Goal: Task Accomplishment & Management: Complete application form

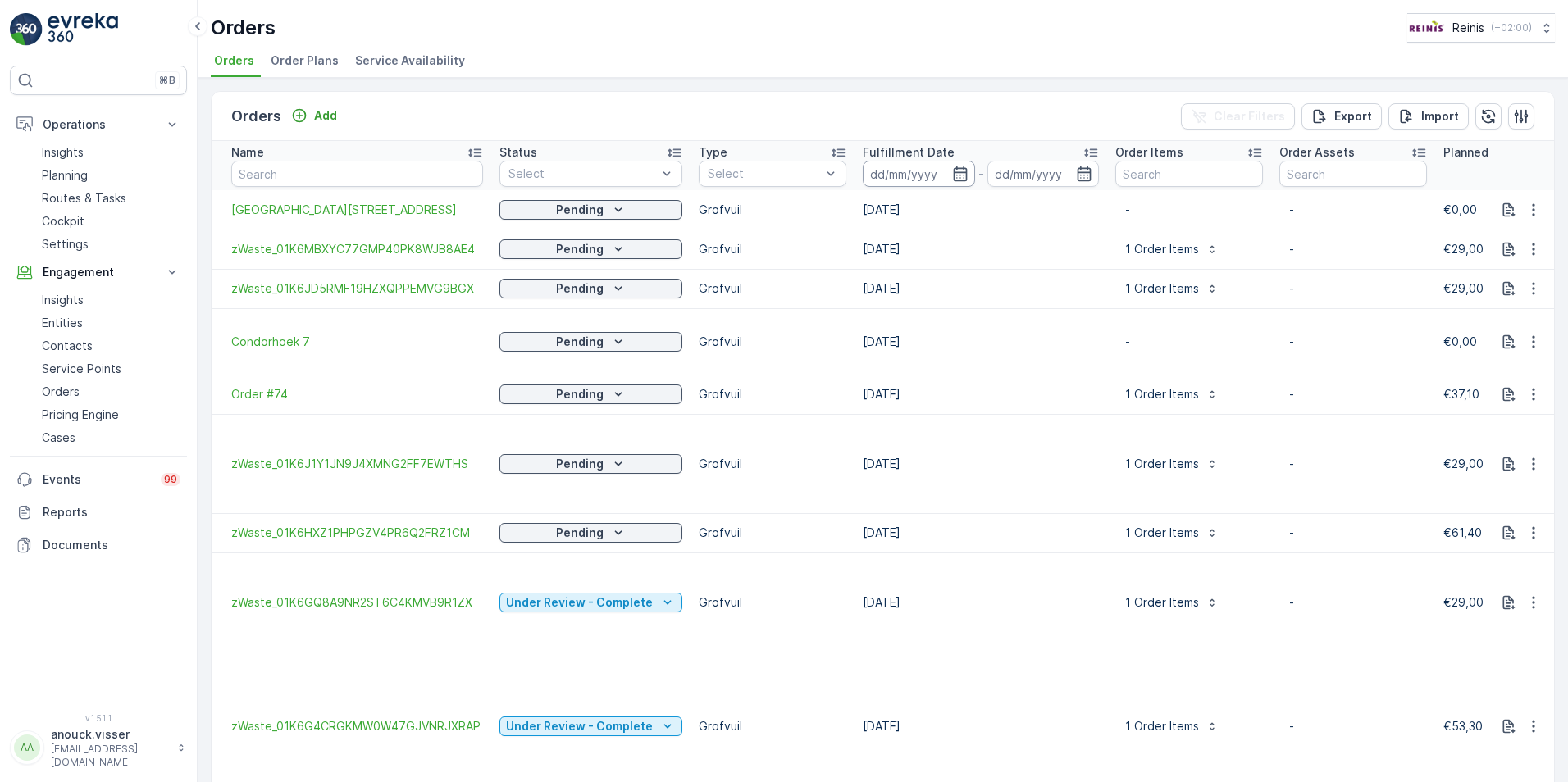
click at [962, 166] on input at bounding box center [919, 174] width 112 height 26
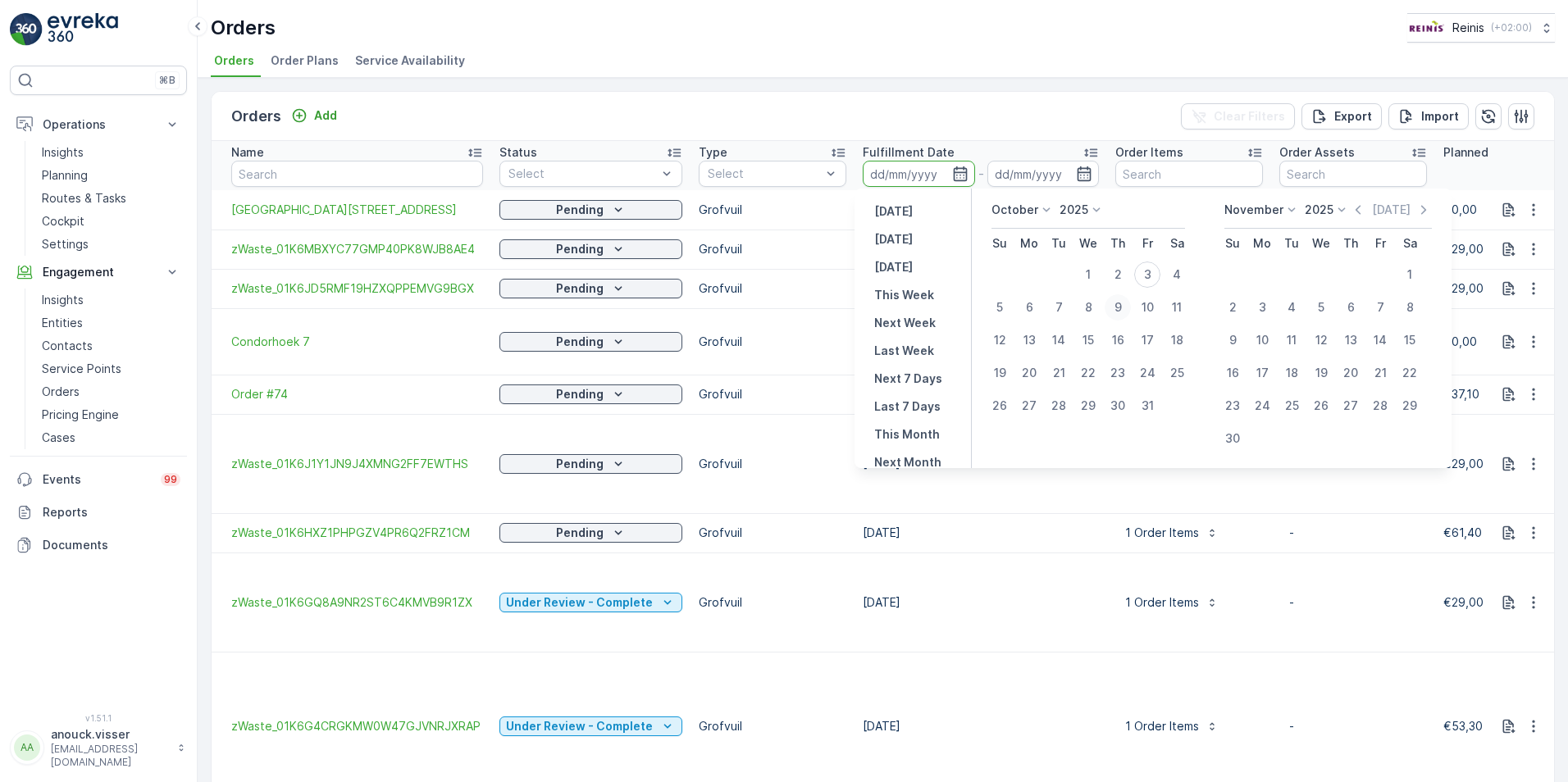
click at [1120, 307] on div "9" at bounding box center [1118, 308] width 26 height 26
type input "[DATE]"
click at [1120, 307] on div "9" at bounding box center [1118, 308] width 26 height 26
type input "[DATE]"
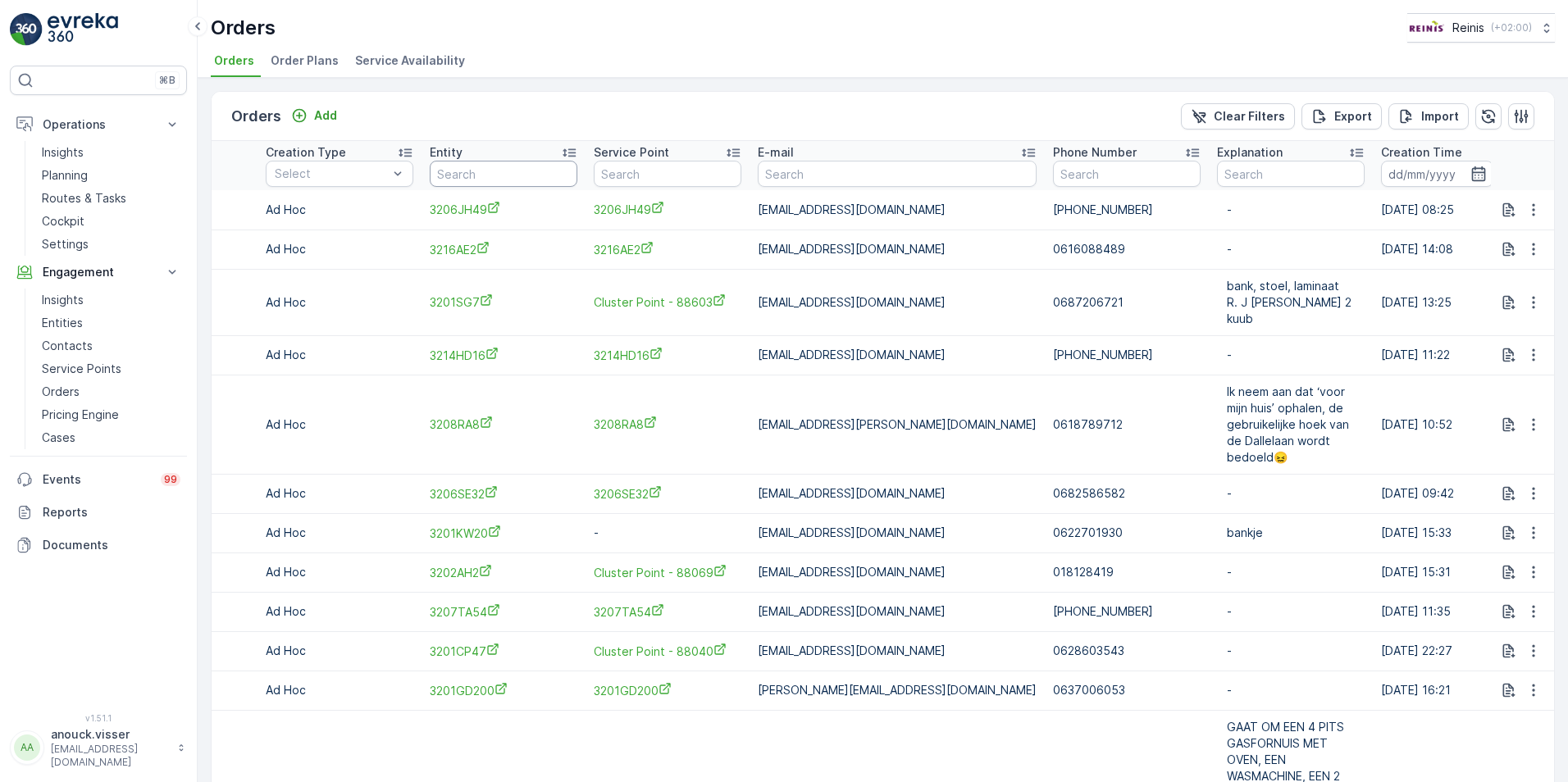
click at [527, 167] on input "text" at bounding box center [503, 174] width 148 height 26
type input "2"
click at [484, 178] on input "2" at bounding box center [503, 174] width 148 height 26
type input "3205"
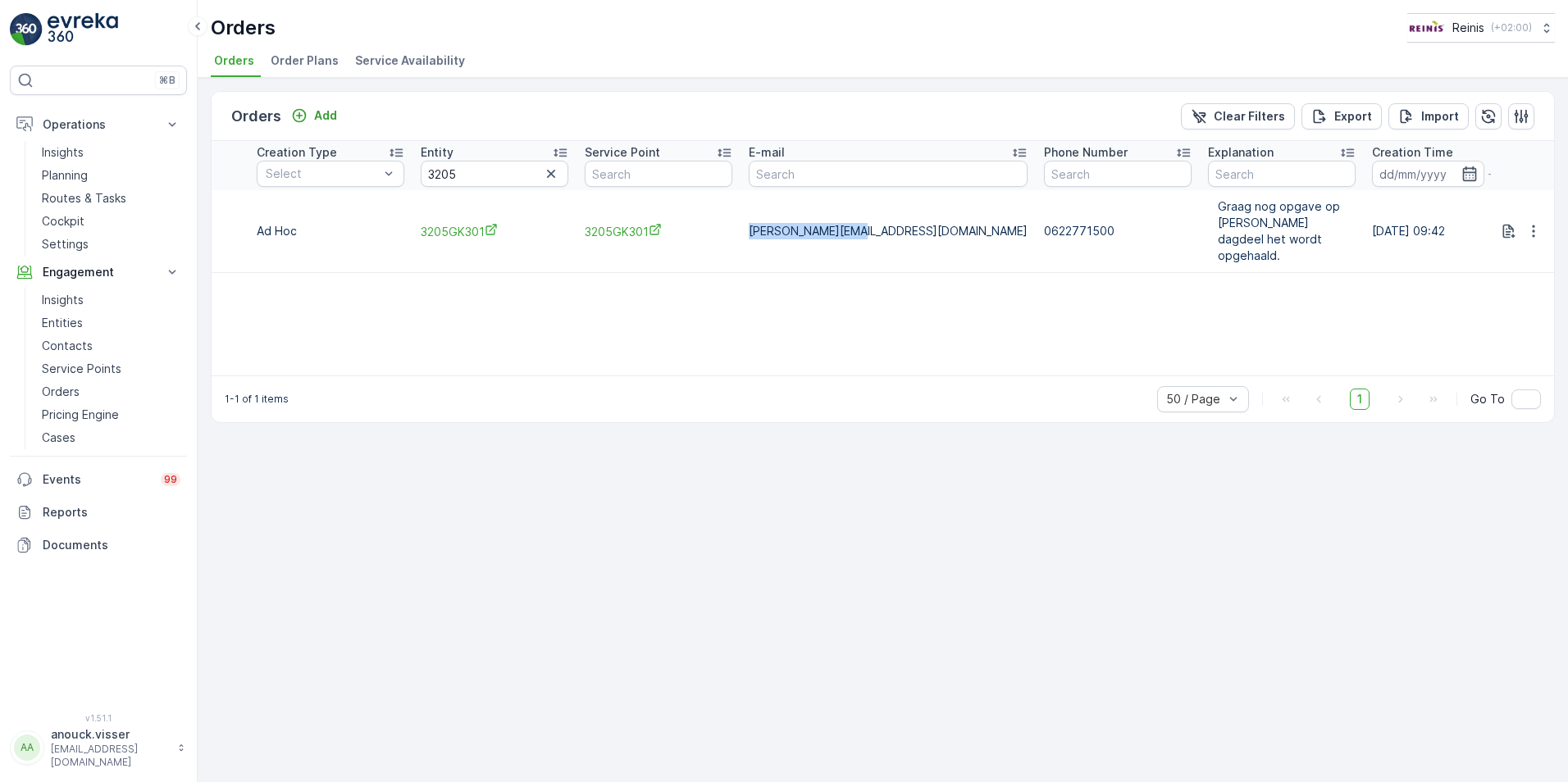
drag, startPoint x: 852, startPoint y: 224, endPoint x: 750, endPoint y: 225, distance: 102.0
click at [750, 225] on p "[PERSON_NAME][EMAIL_ADDRESS][DOMAIN_NAME]" at bounding box center [888, 231] width 279 height 17
copy p "[PERSON_NAME][EMAIL_ADDRESS][DOMAIN_NAME]"
click at [475, 229] on span "3205GK301" at bounding box center [495, 231] width 148 height 17
click at [1534, 223] on icon "button" at bounding box center [1534, 231] width 17 height 17
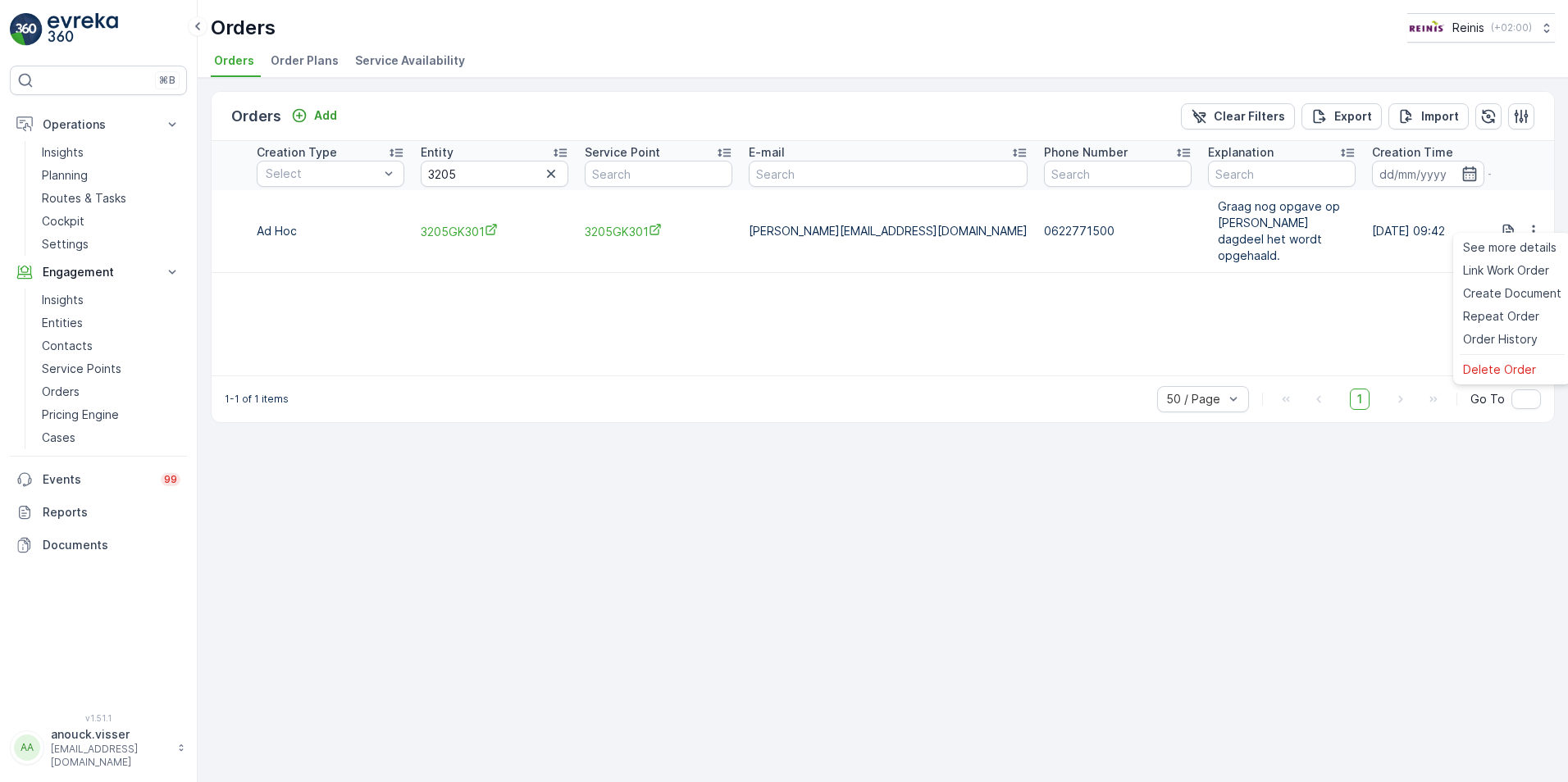
click at [1036, 231] on td "0622771500" at bounding box center [1117, 231] width 164 height 83
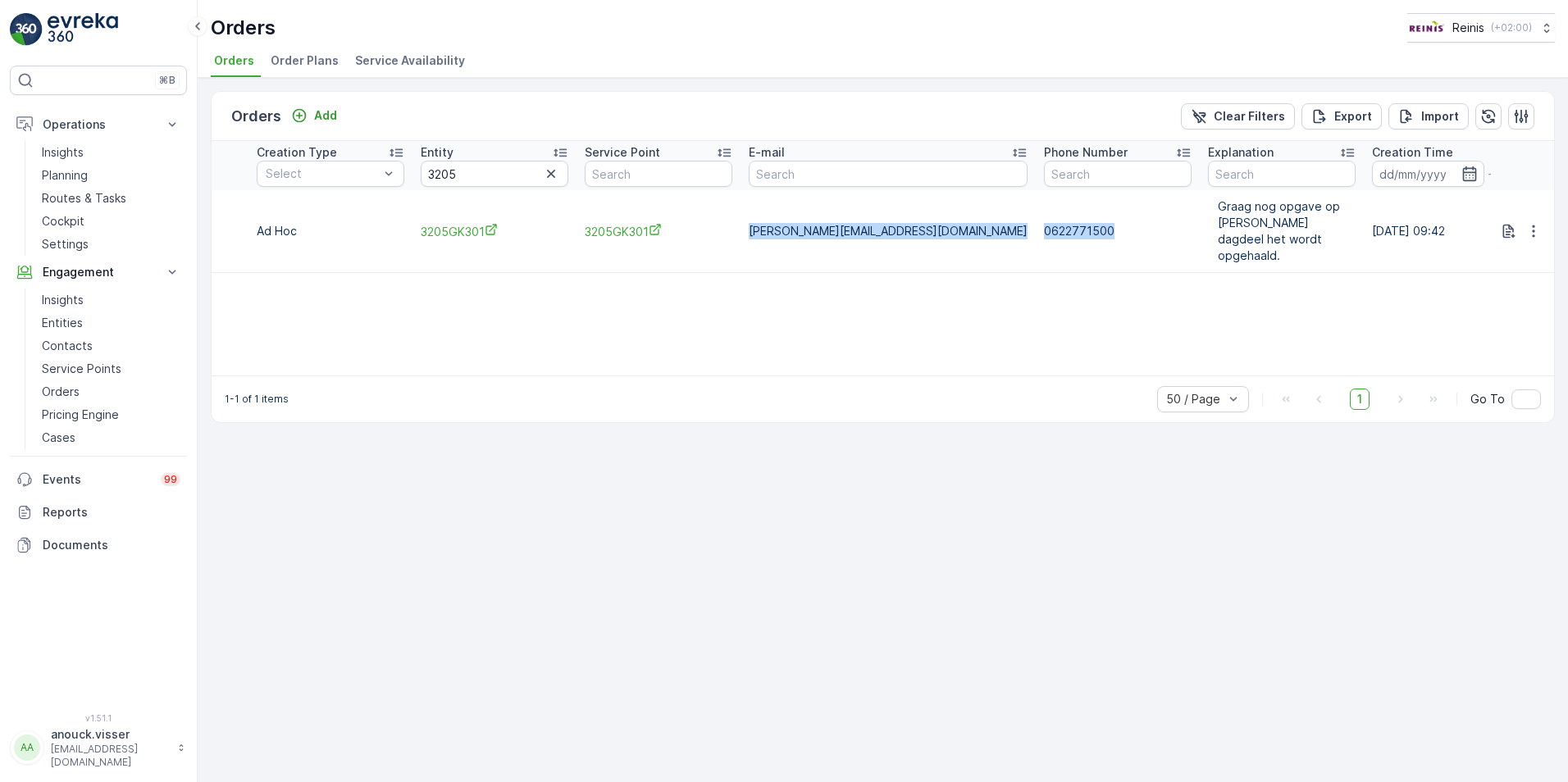
drag, startPoint x: 983, startPoint y: 221, endPoint x: 737, endPoint y: 229, distance: 246.1
click at [737, 229] on tr "zWaste_01K5DWCN4ACV6FC1R3PSGGJKQ2 Pending Grofvuil [DATE] 1 Order Items - €58,6…" at bounding box center [337, 231] width 3192 height 83
copy tr "[PERSON_NAME][EMAIL_ADDRESS][DOMAIN_NAME] 0622771500"
click at [1044, 229] on p "0622771500" at bounding box center [1118, 231] width 148 height 17
drag, startPoint x: 974, startPoint y: 221, endPoint x: 914, endPoint y: 210, distance: 61.0
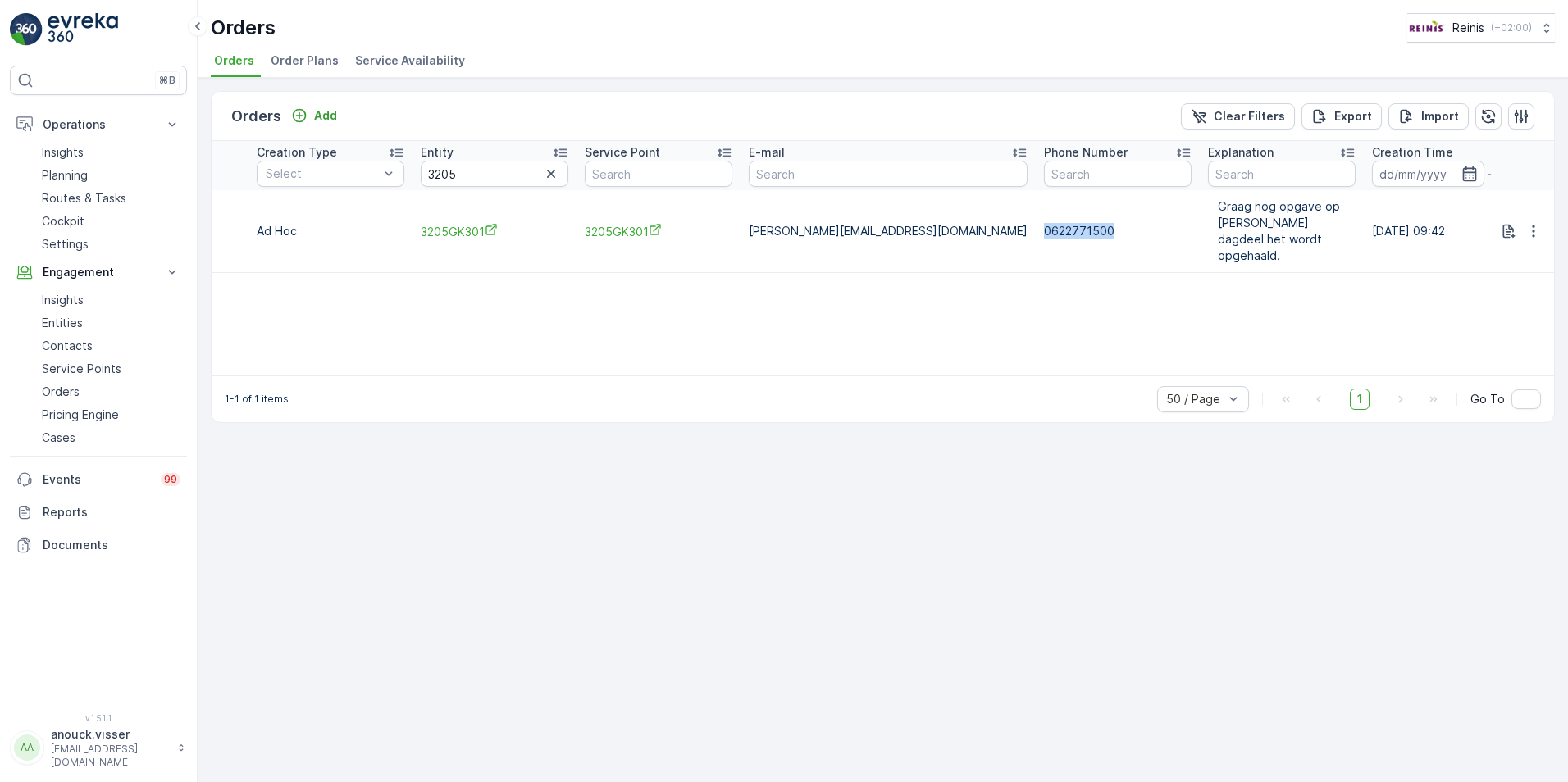
click at [1036, 210] on td "0622771500" at bounding box center [1117, 231] width 164 height 83
click at [1541, 223] on icon "button" at bounding box center [1534, 231] width 17 height 17
click at [1534, 372] on div "Delete Order" at bounding box center [1512, 369] width 111 height 23
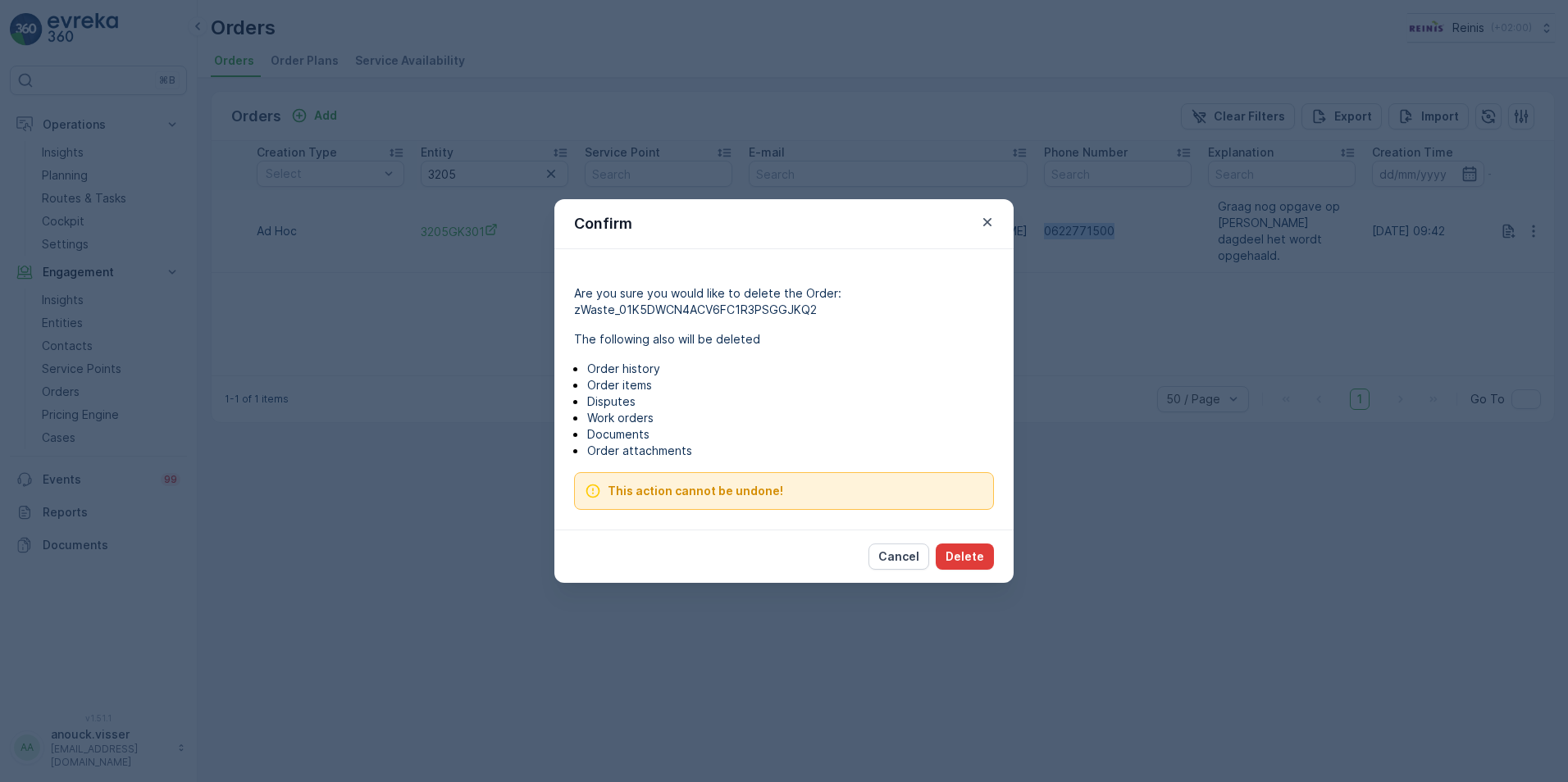
click at [963, 562] on p "Delete" at bounding box center [965, 558] width 38 height 17
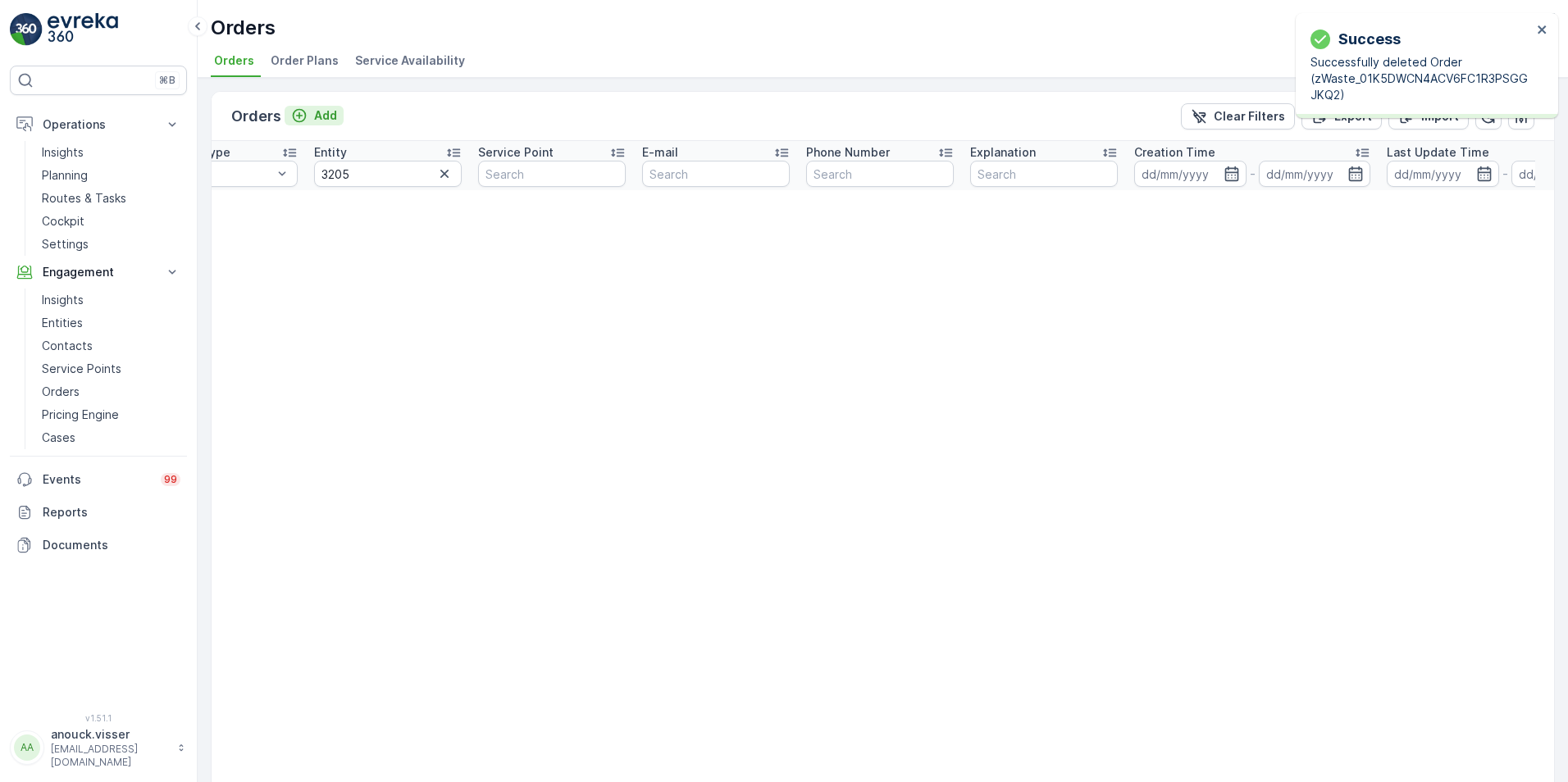
click at [332, 118] on p "Add" at bounding box center [326, 116] width 23 height 17
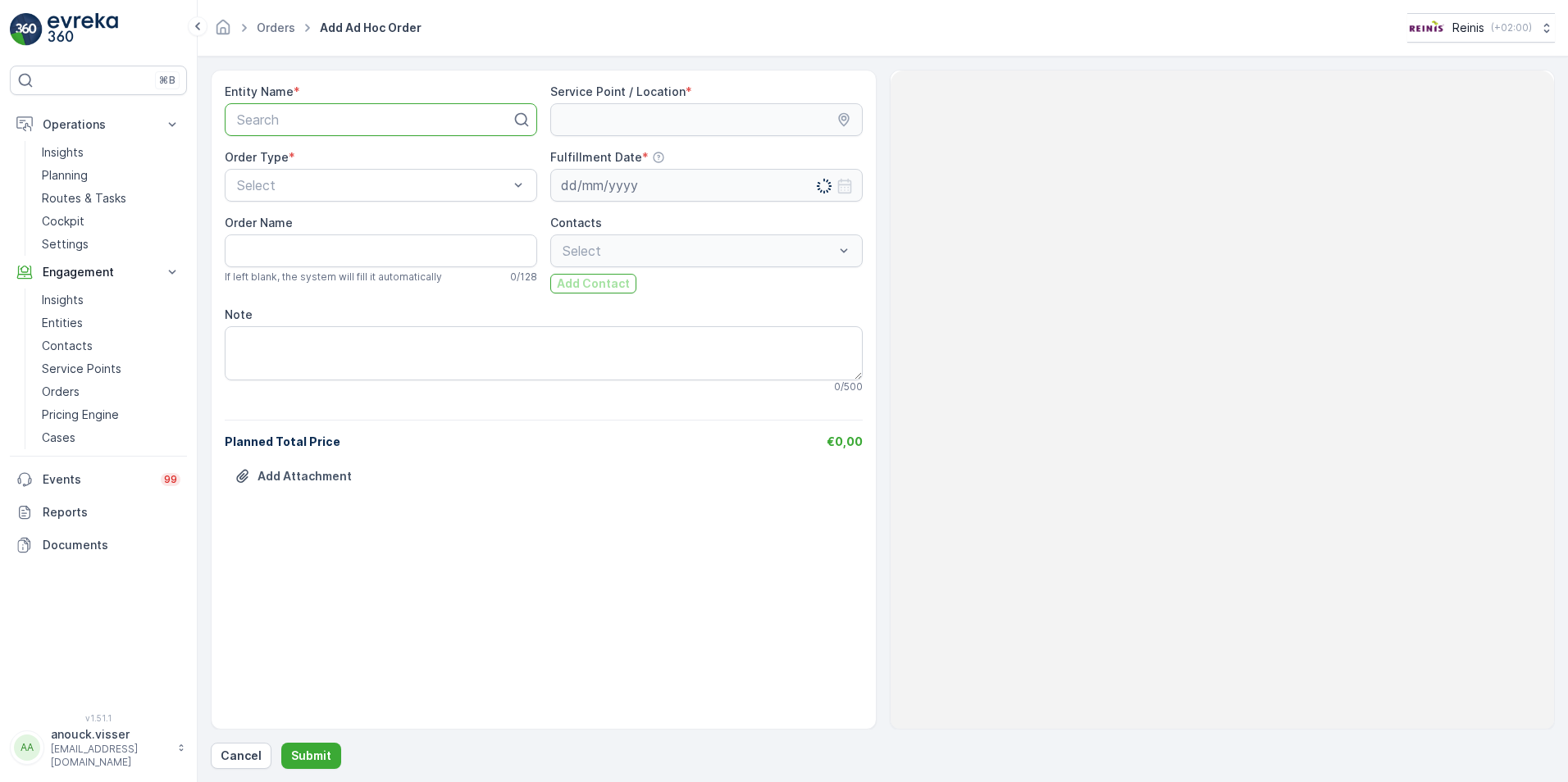
click at [343, 117] on div at bounding box center [374, 120] width 278 height 15
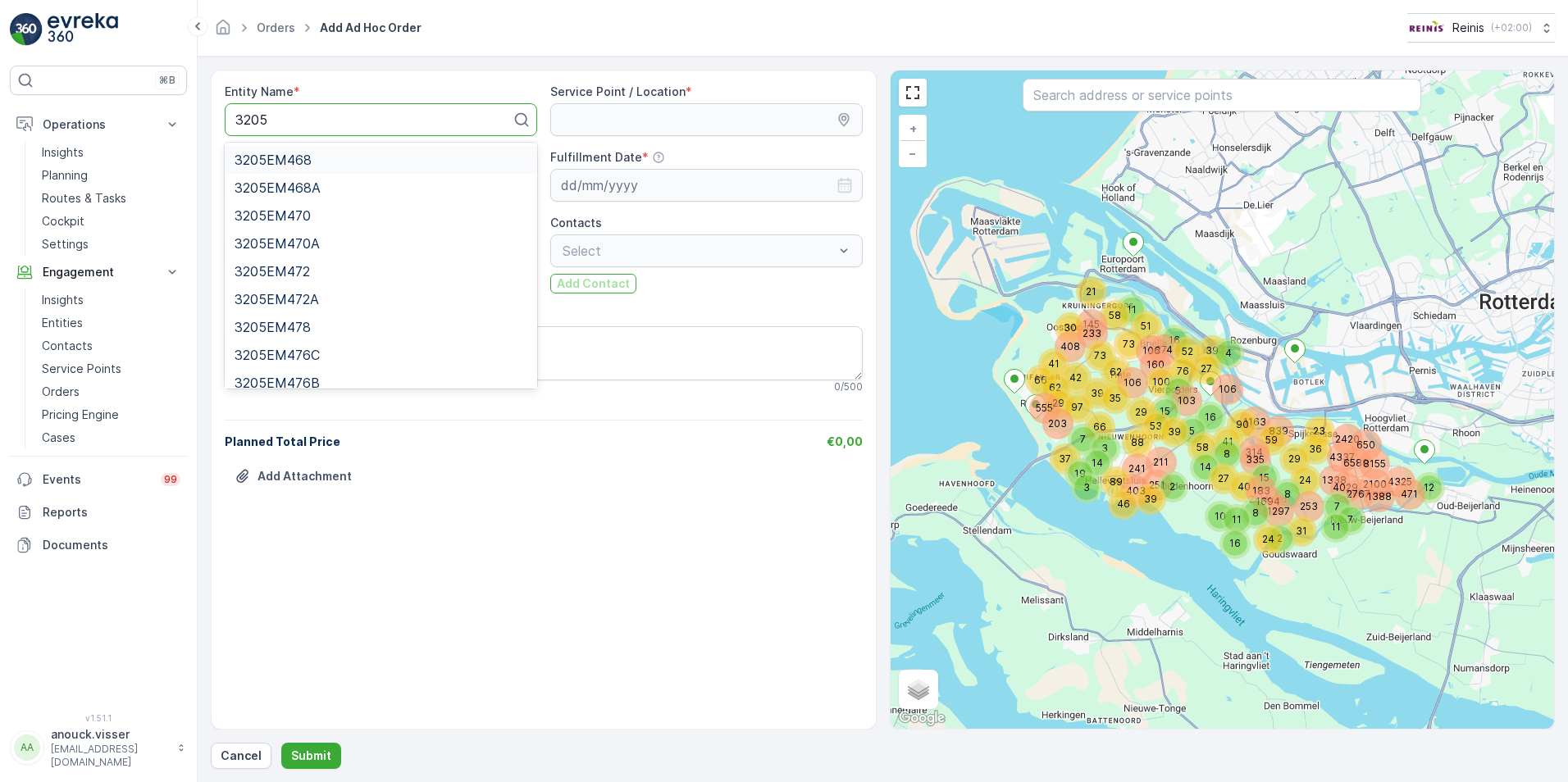
type input "3205"
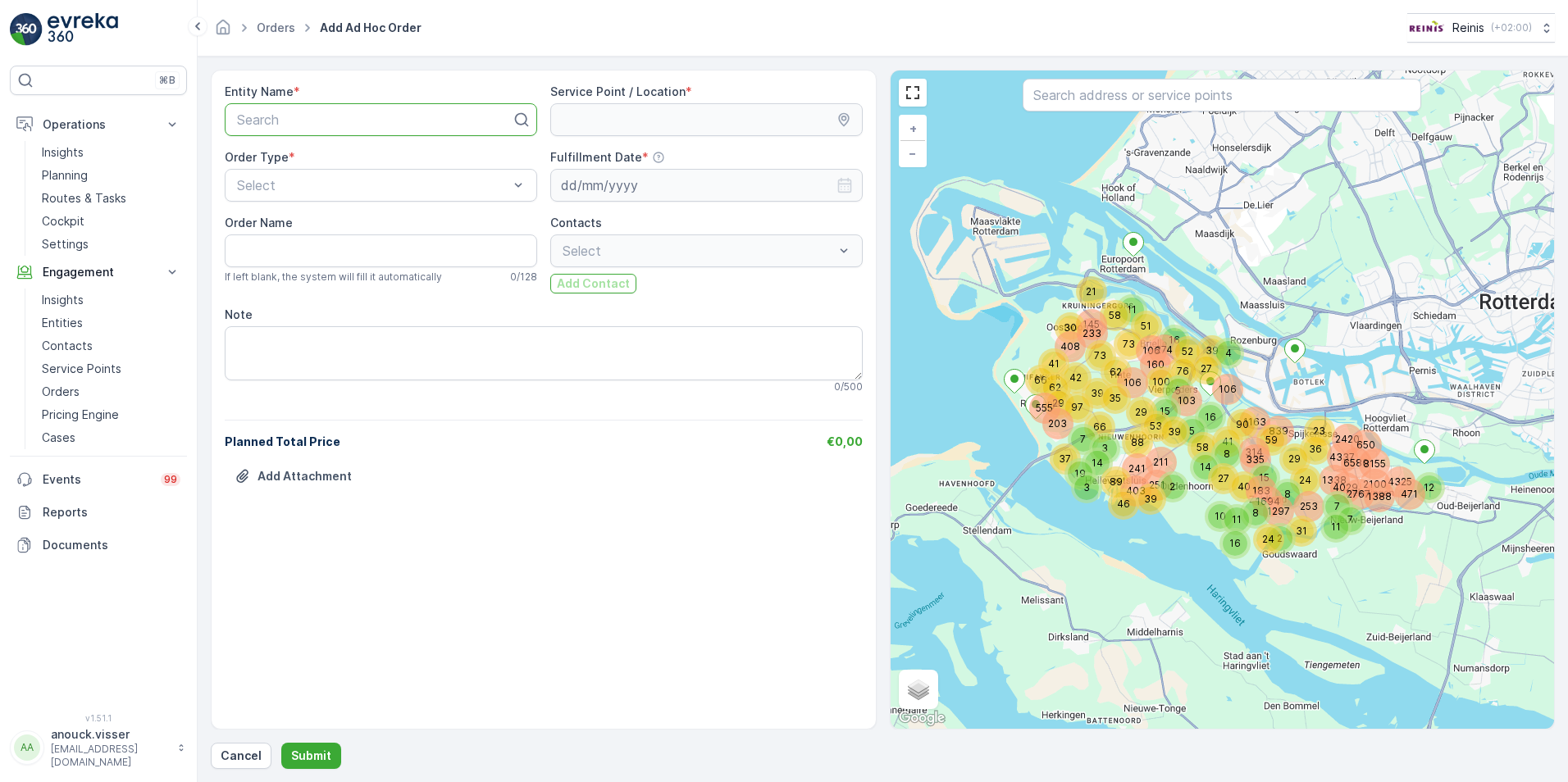
click at [319, 124] on div at bounding box center [374, 120] width 278 height 15
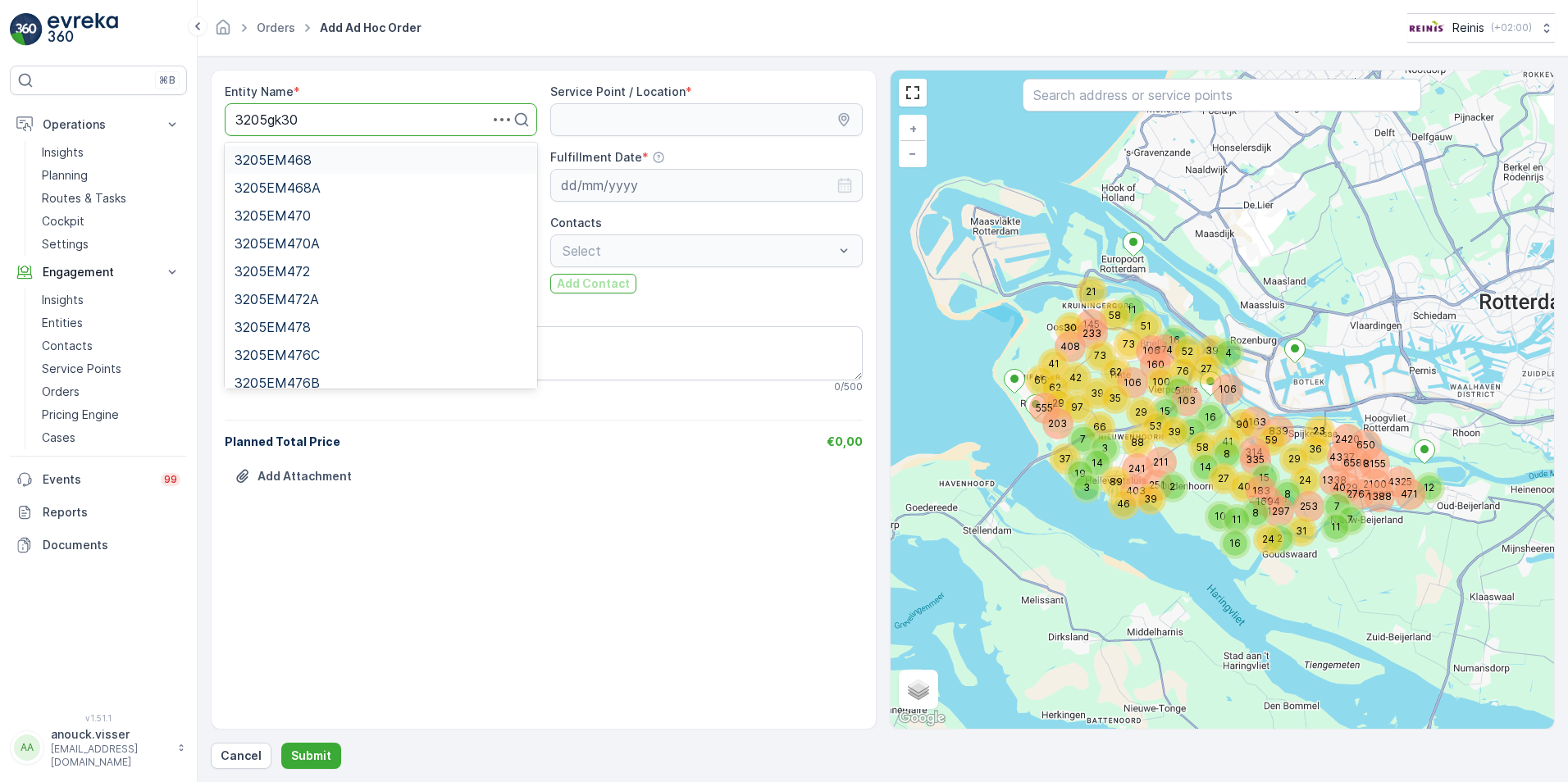
type input "3205gk301"
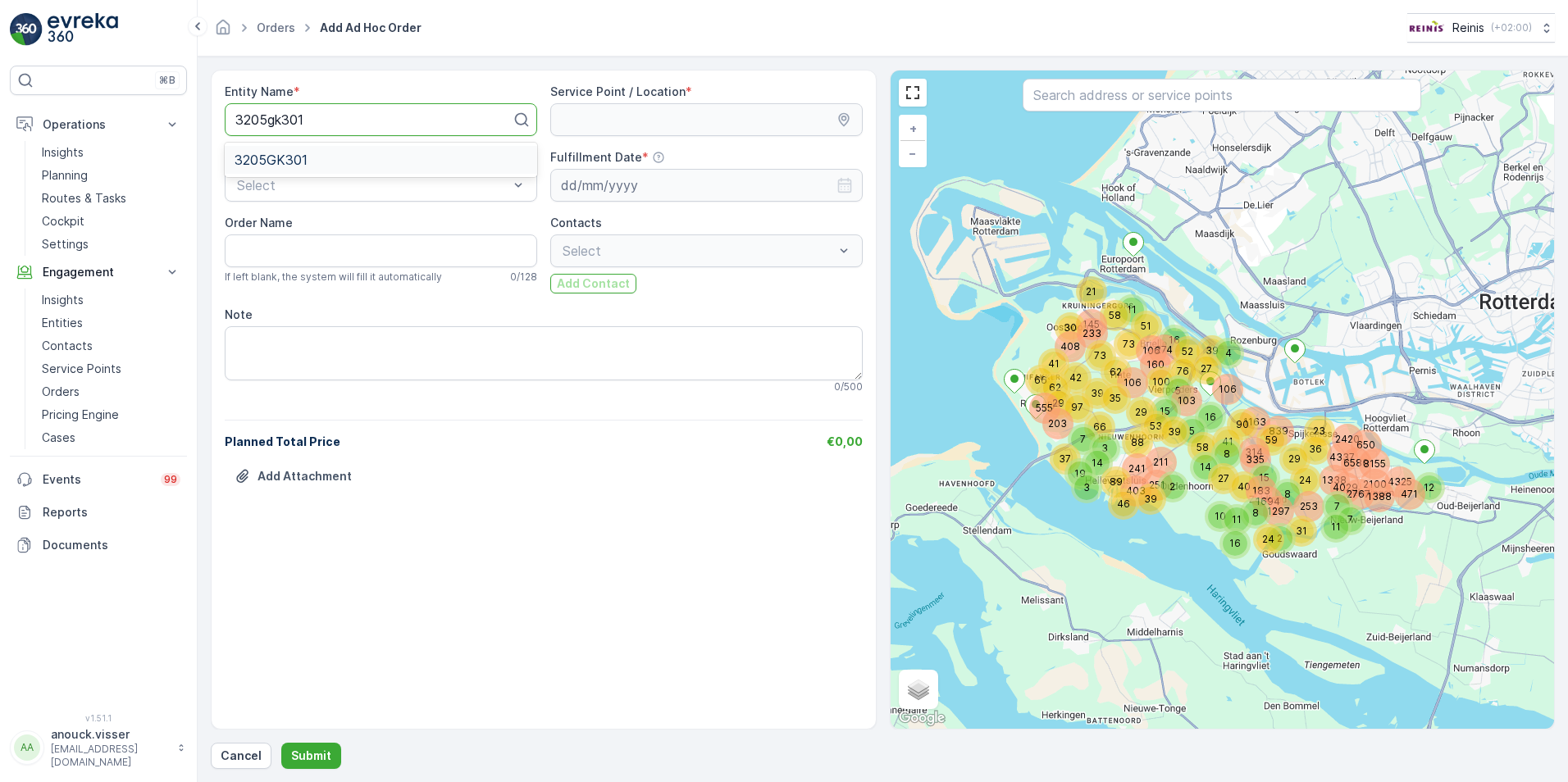
click at [307, 164] on div "3205GK301" at bounding box center [381, 160] width 293 height 15
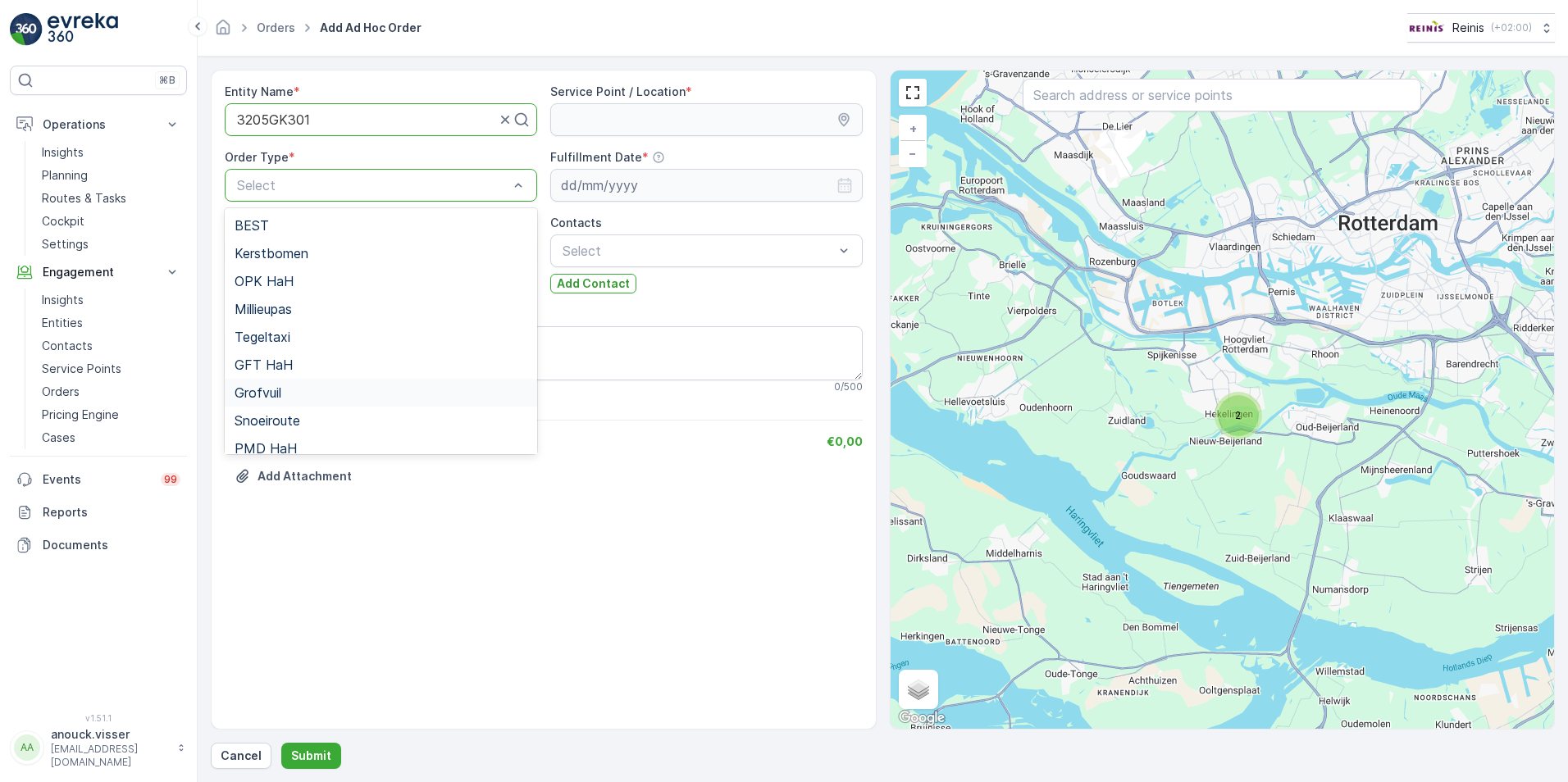
click at [307, 402] on div "Grofvuil" at bounding box center [381, 393] width 312 height 28
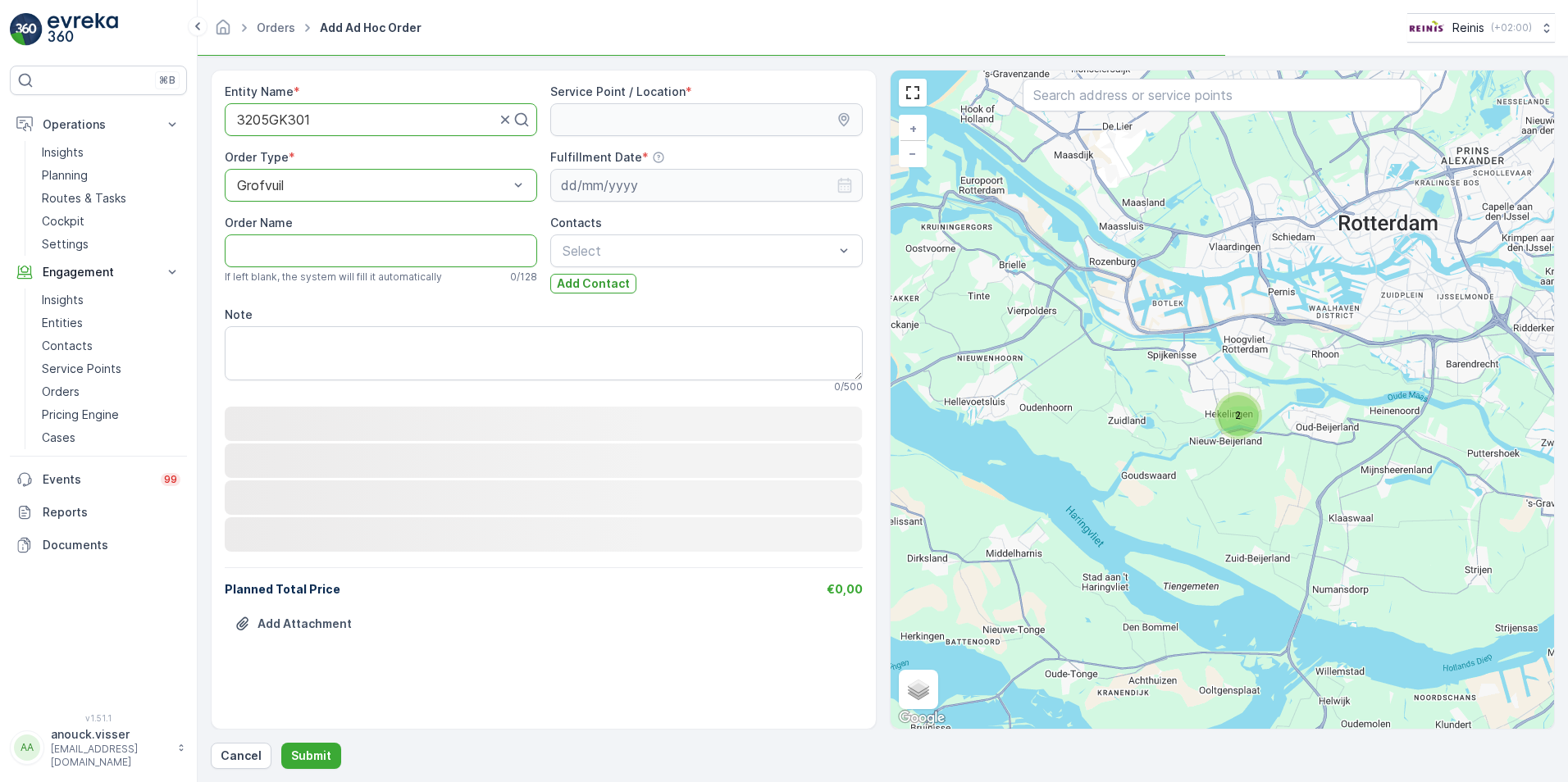
click at [327, 254] on Name "Order Name" at bounding box center [381, 251] width 312 height 33
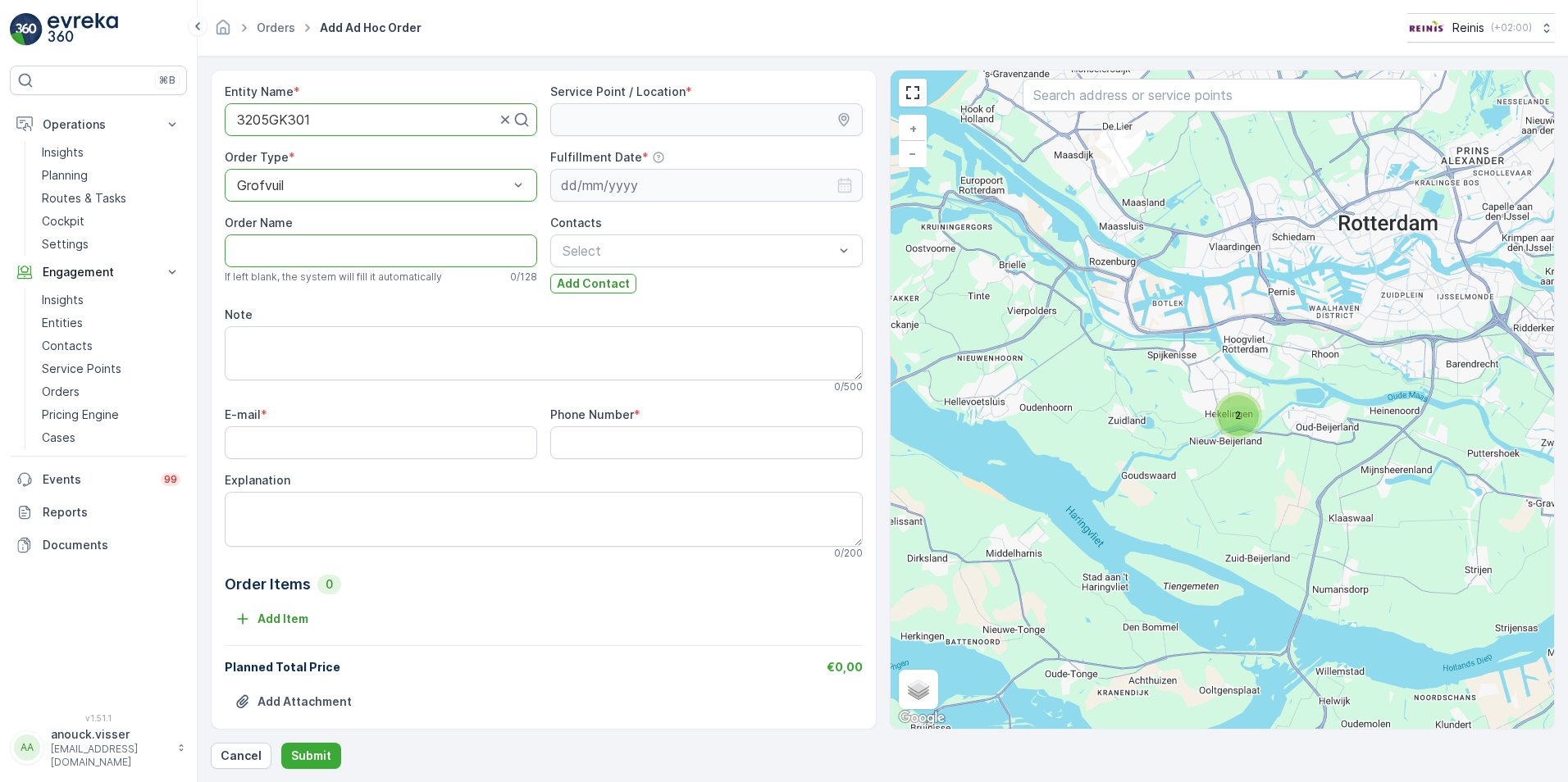
type Name "B"
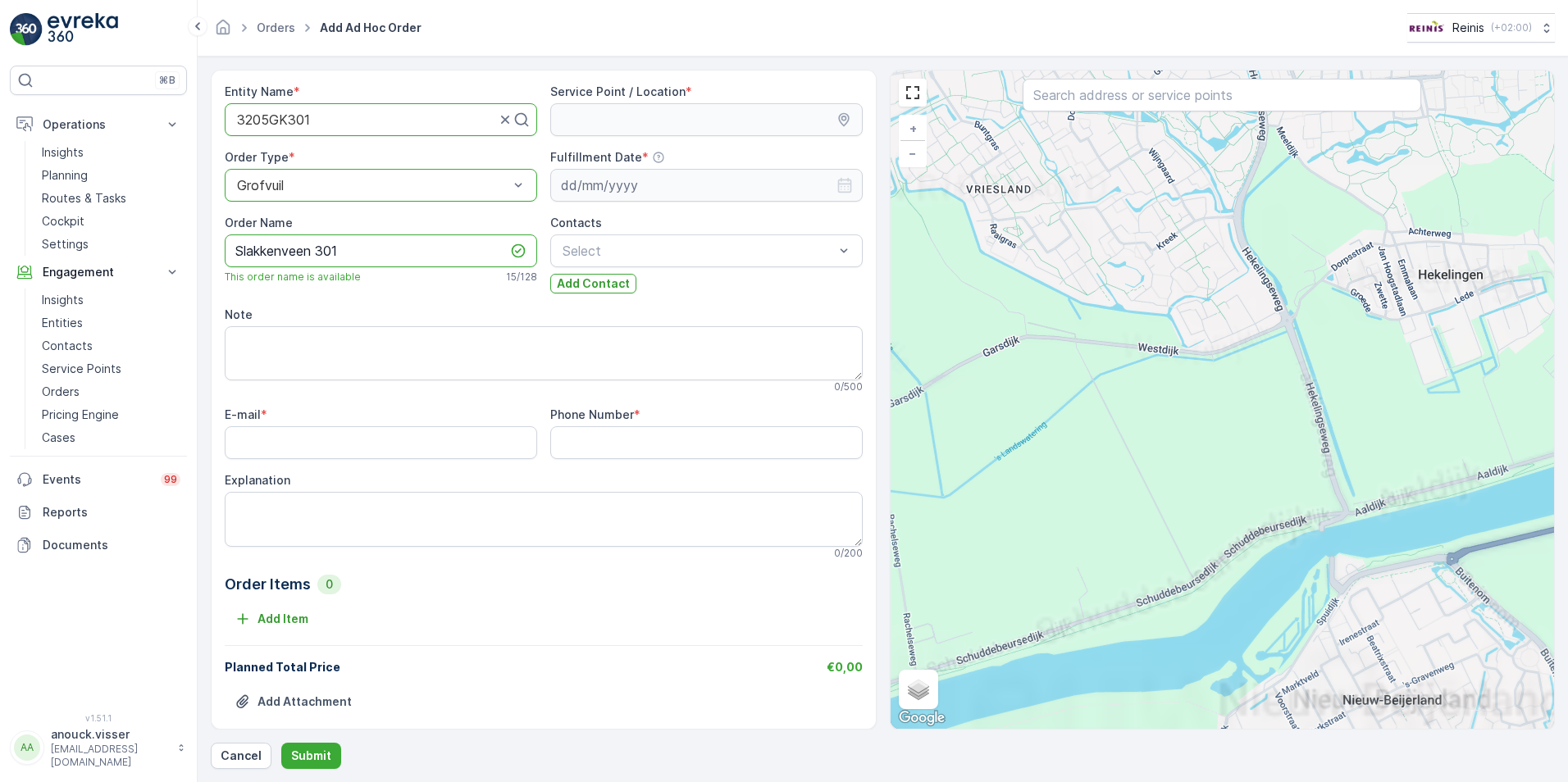
type Name "Slakkenveen 301"
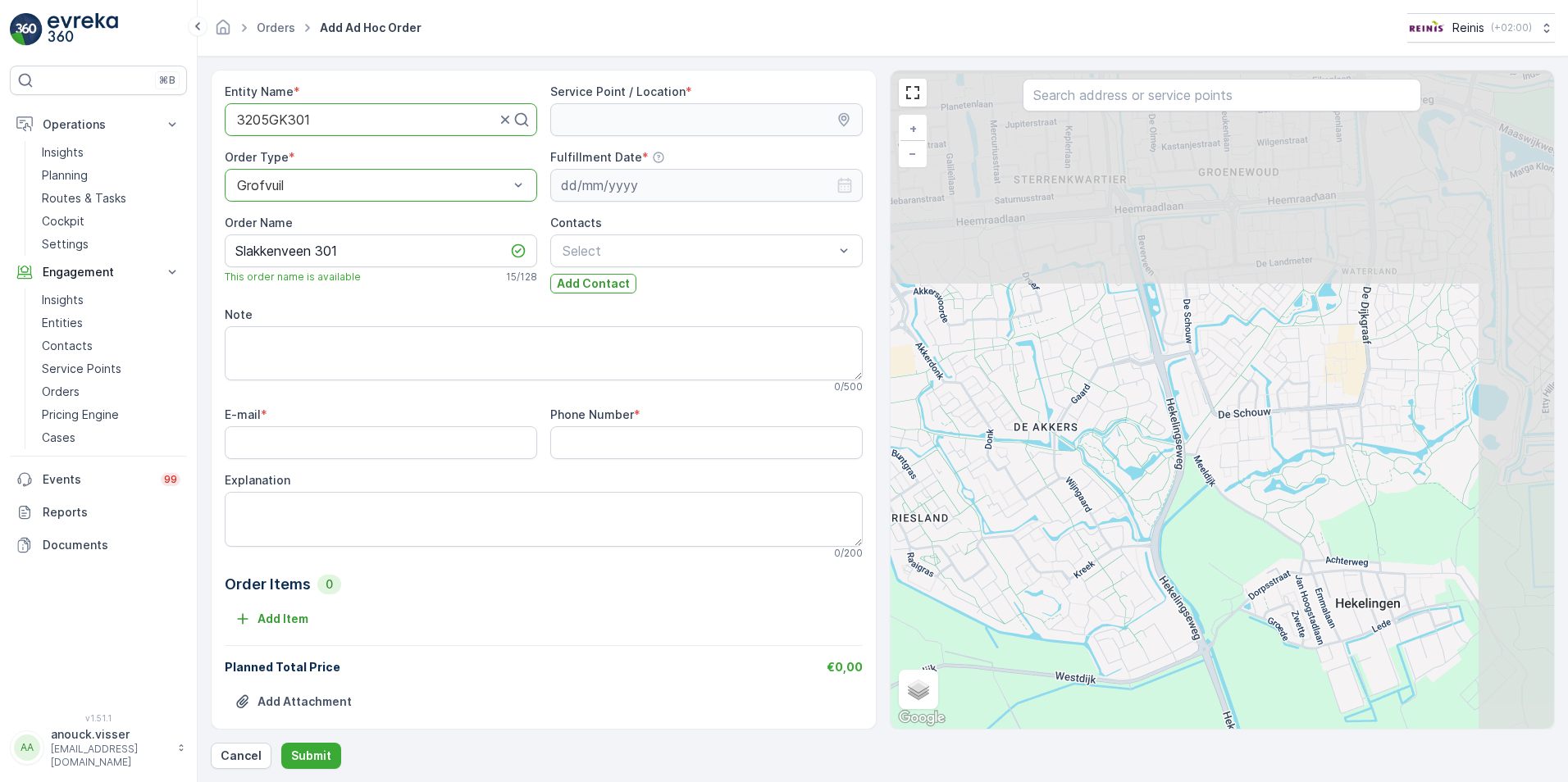
drag, startPoint x: 1348, startPoint y: 257, endPoint x: 1288, endPoint y: 523, distance: 272.7
click at [1288, 523] on div "+ − Satellite Roadmap Terrain Hybrid Leaflet Keyboard shortcuts Map Data Map da…" at bounding box center [1223, 399] width 664 height 659
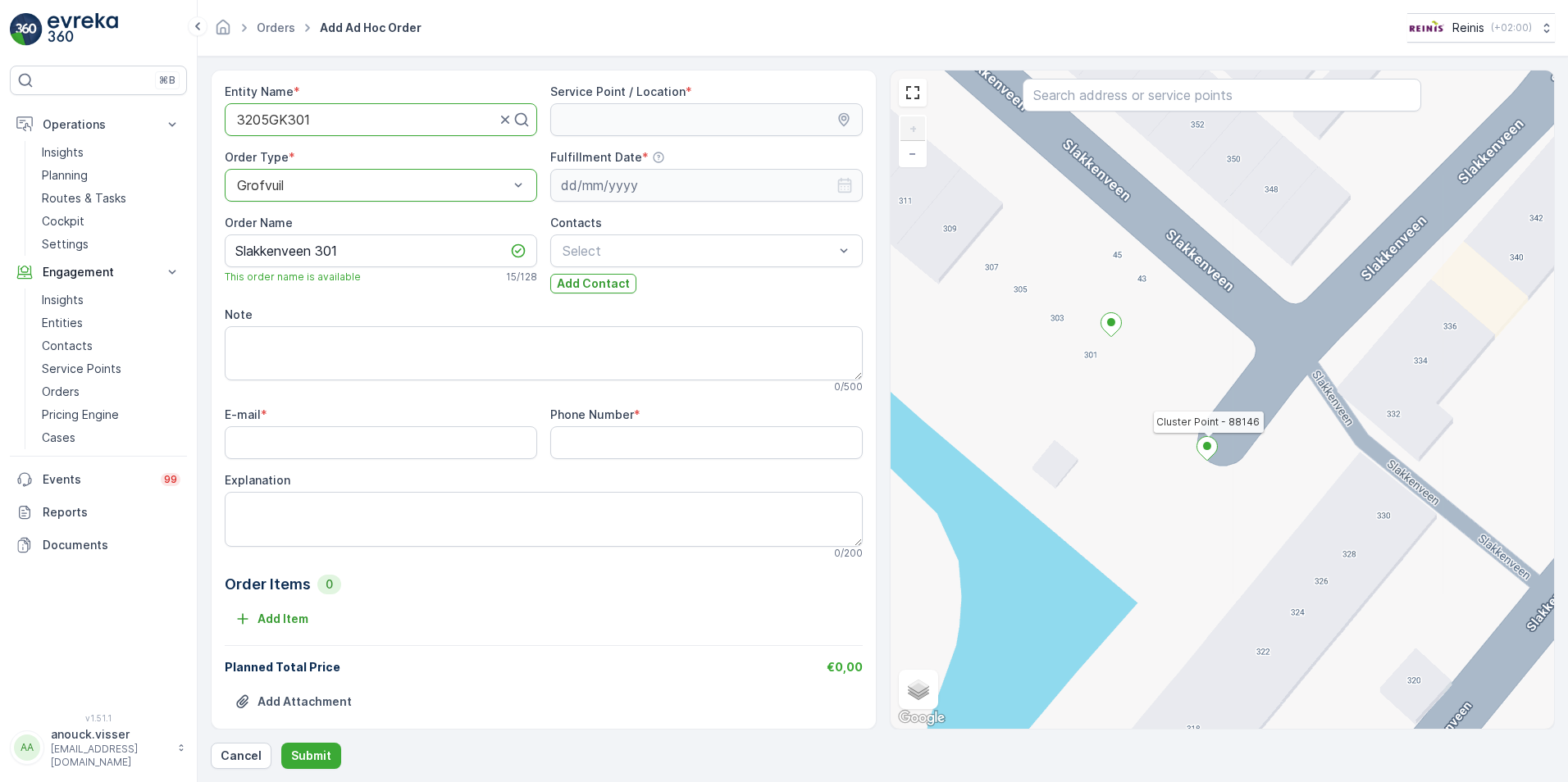
click at [1210, 456] on icon at bounding box center [1207, 448] width 21 height 23
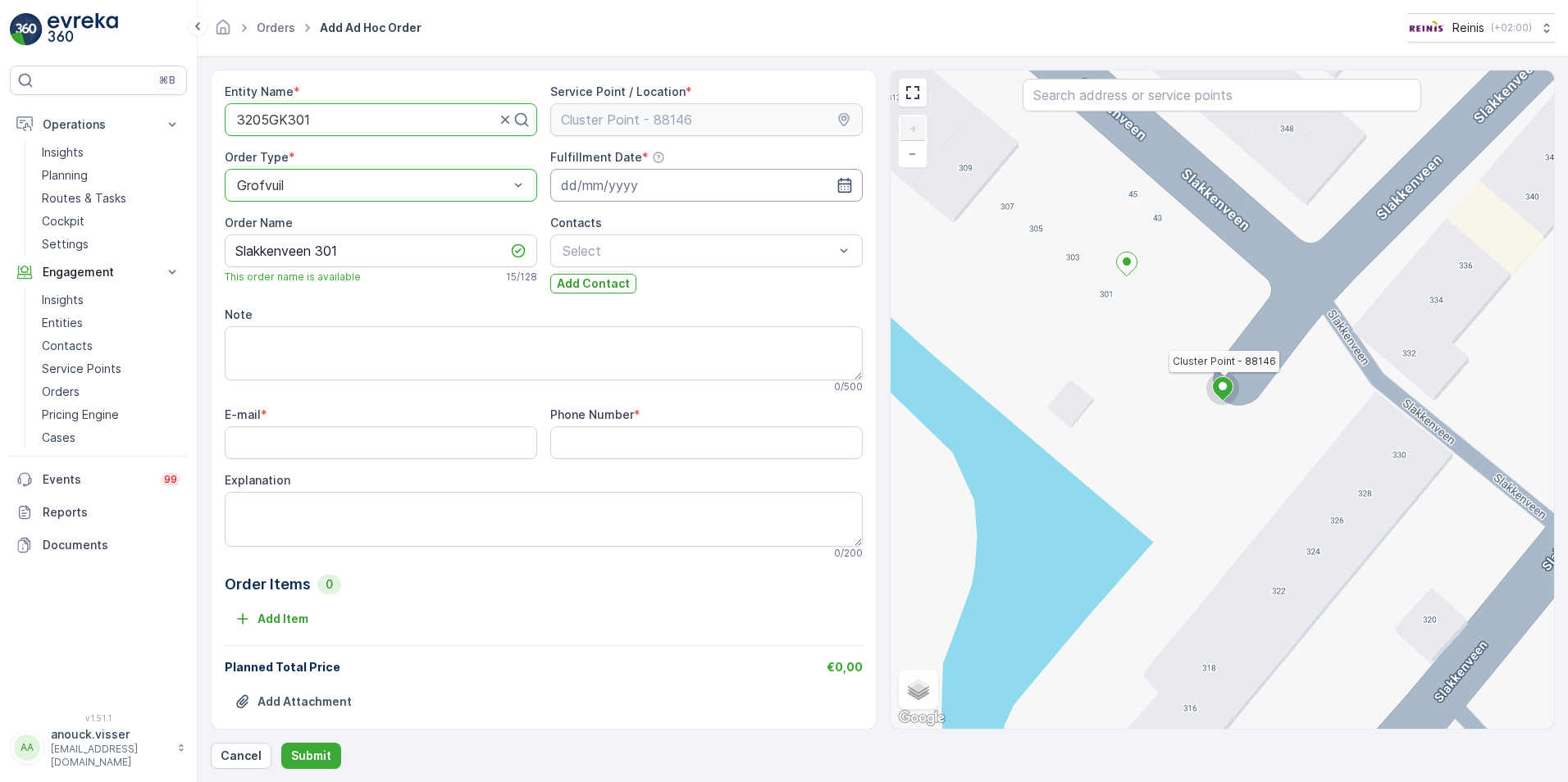
click at [828, 184] on input at bounding box center [706, 185] width 312 height 33
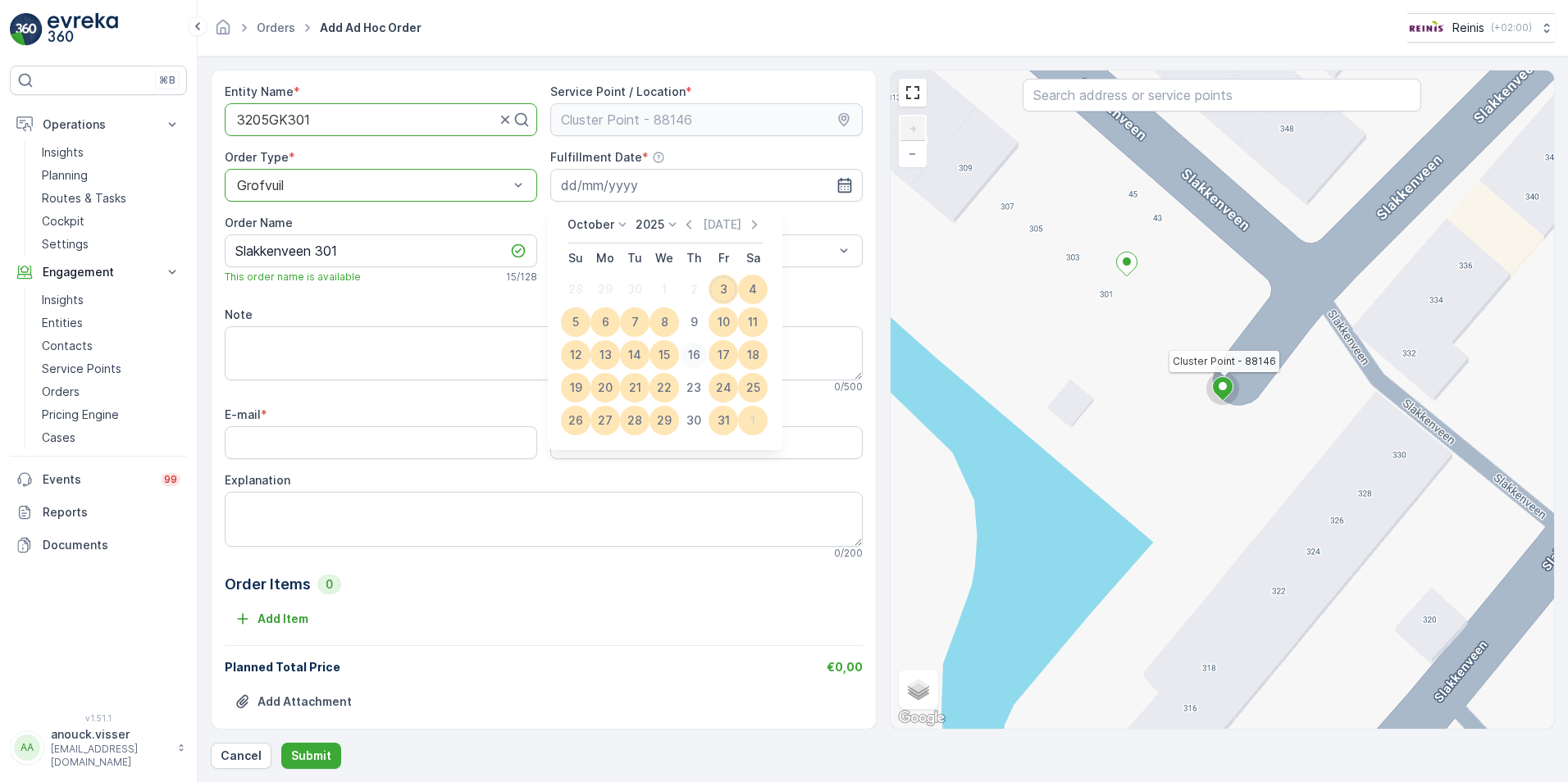
click at [697, 351] on div "16" at bounding box center [694, 355] width 26 height 26
type input "[DATE]"
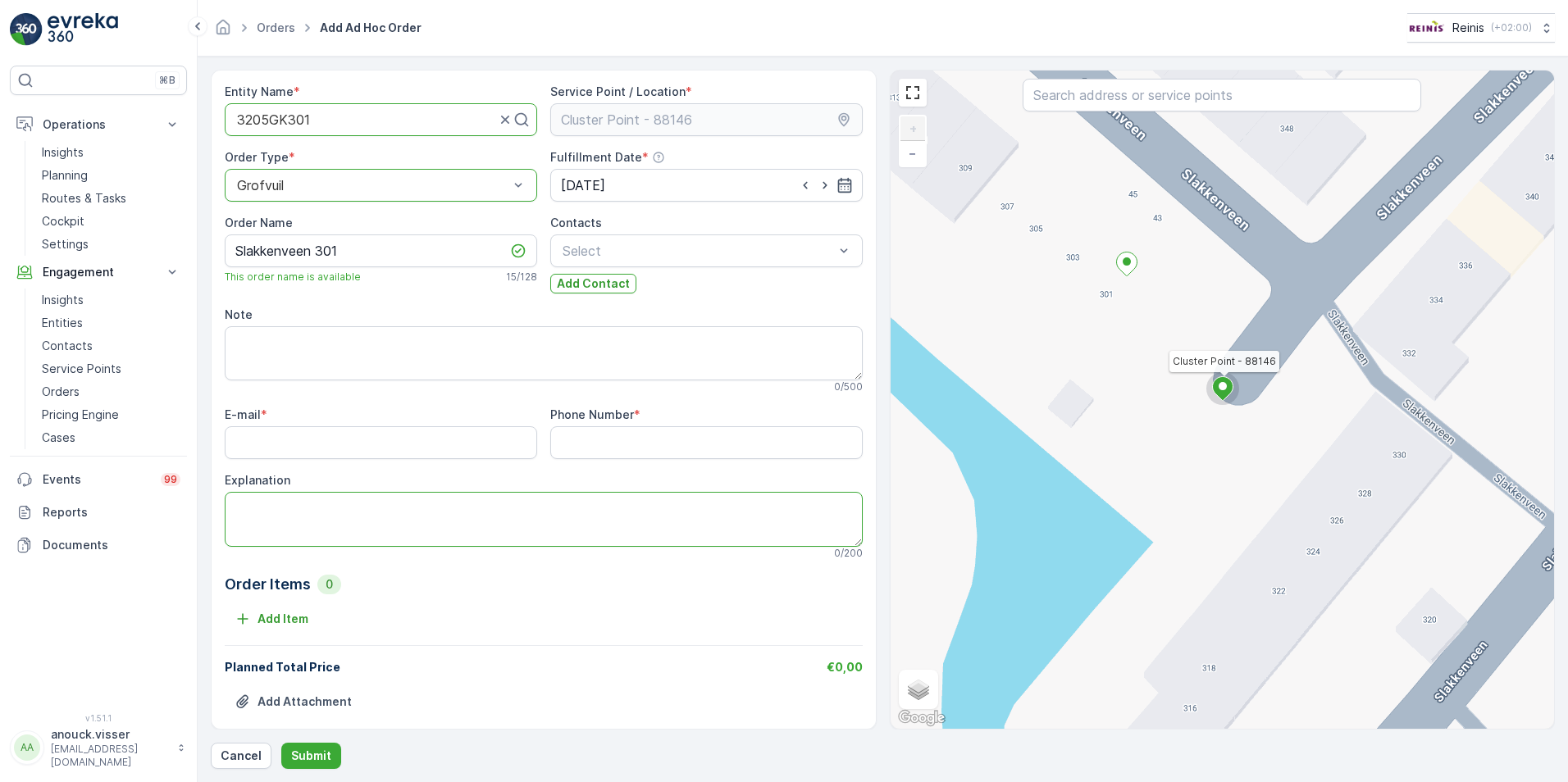
click at [364, 528] on textarea "Explanation" at bounding box center [544, 519] width 638 height 54
type textarea "bankstel"
click at [674, 429] on Number "Phone Number" at bounding box center [706, 442] width 312 height 33
paste Number "0622771500"
type Number "0622771500"
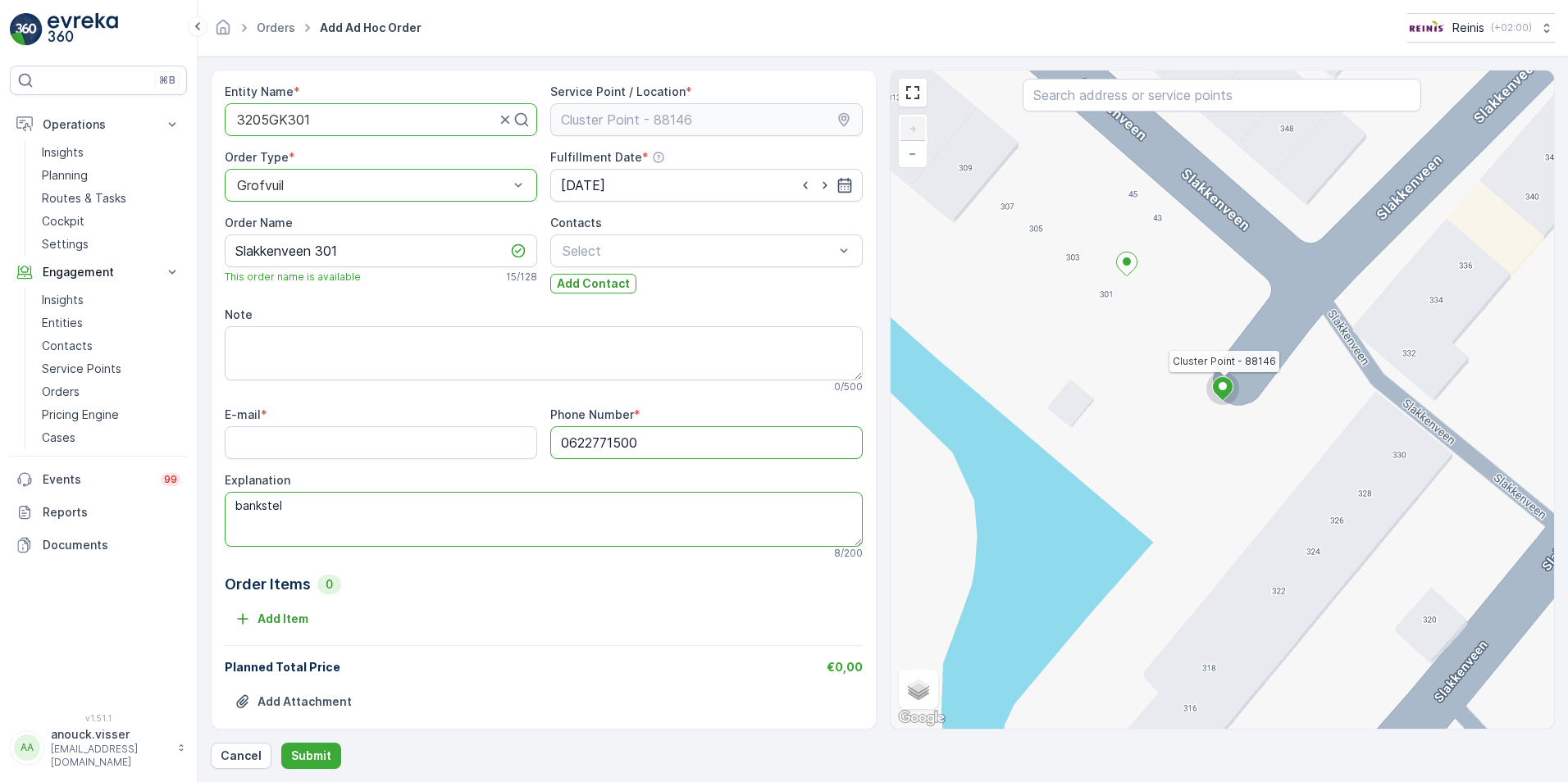
click at [383, 528] on textarea "bankstel" at bounding box center [544, 519] width 638 height 54
type textarea "bankstel 1m3 0104815575"
click at [399, 442] on input "E-mail" at bounding box center [381, 442] width 312 height 33
paste input "[PERSON_NAME][EMAIL_ADDRESS][DOMAIN_NAME]"
type input "[PERSON_NAME][EMAIL_ADDRESS][DOMAIN_NAME]"
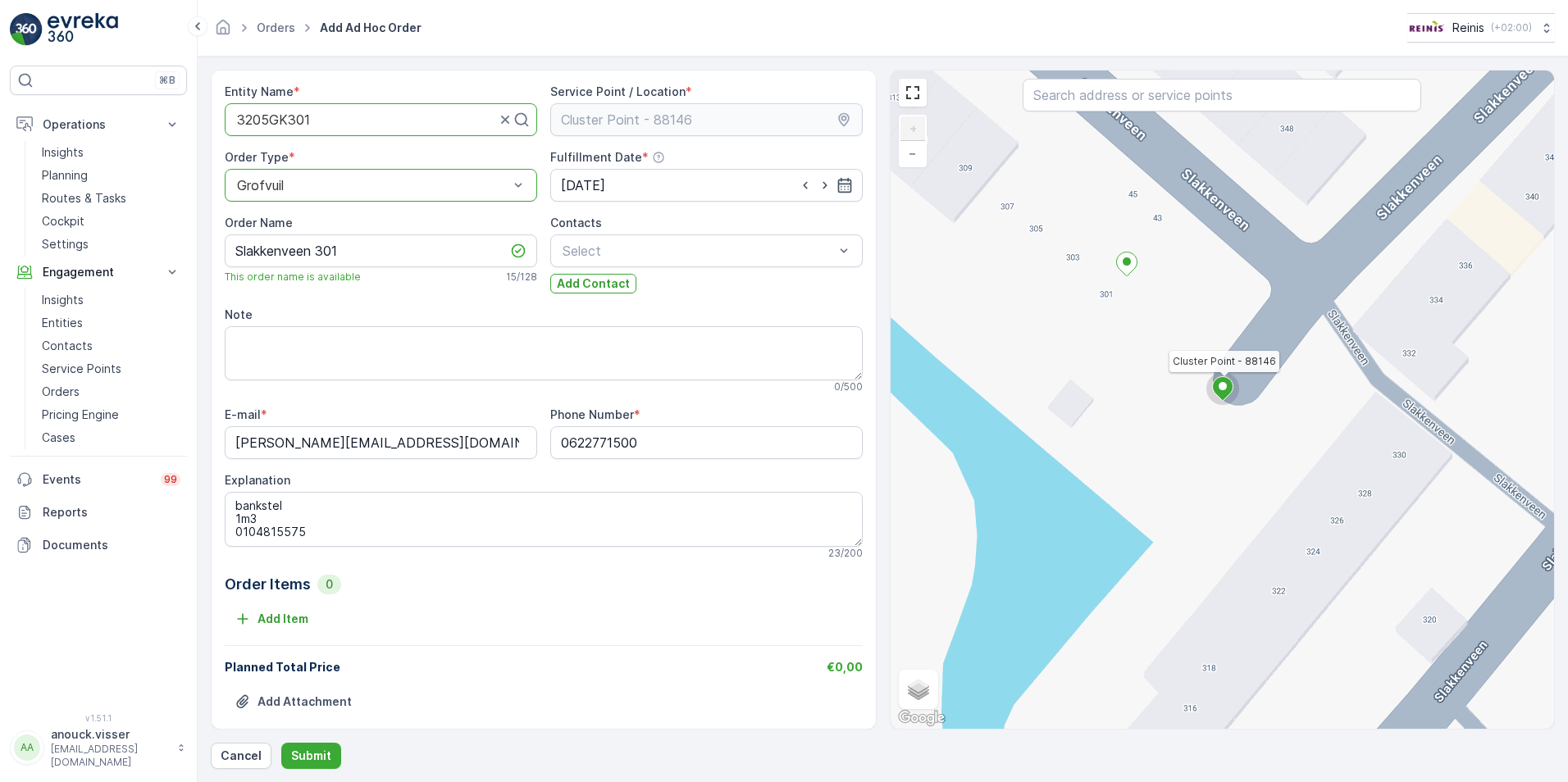
scroll to position [19, 0]
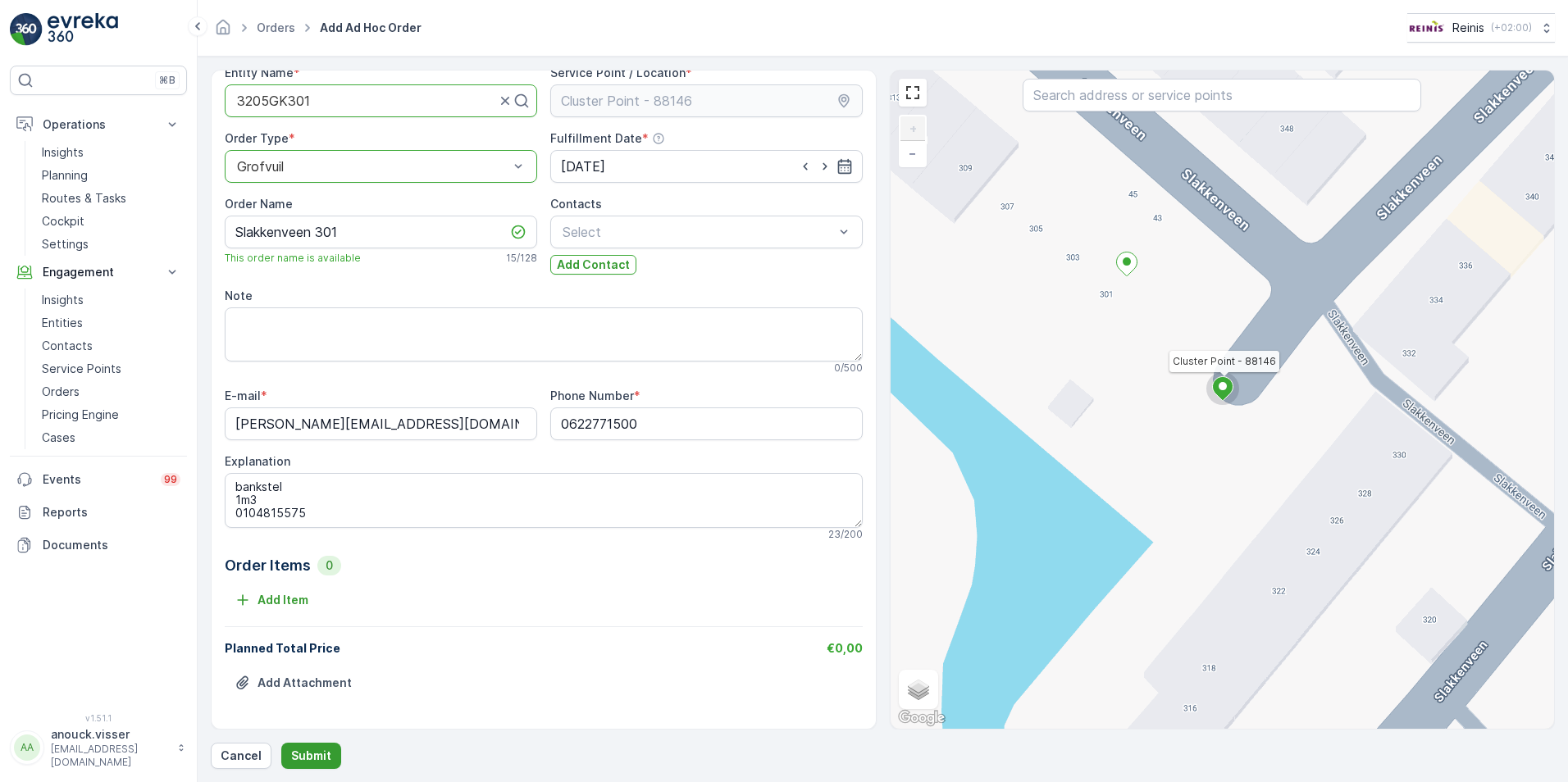
click at [304, 758] on p "Submit" at bounding box center [311, 757] width 40 height 17
